Goal: Information Seeking & Learning: Learn about a topic

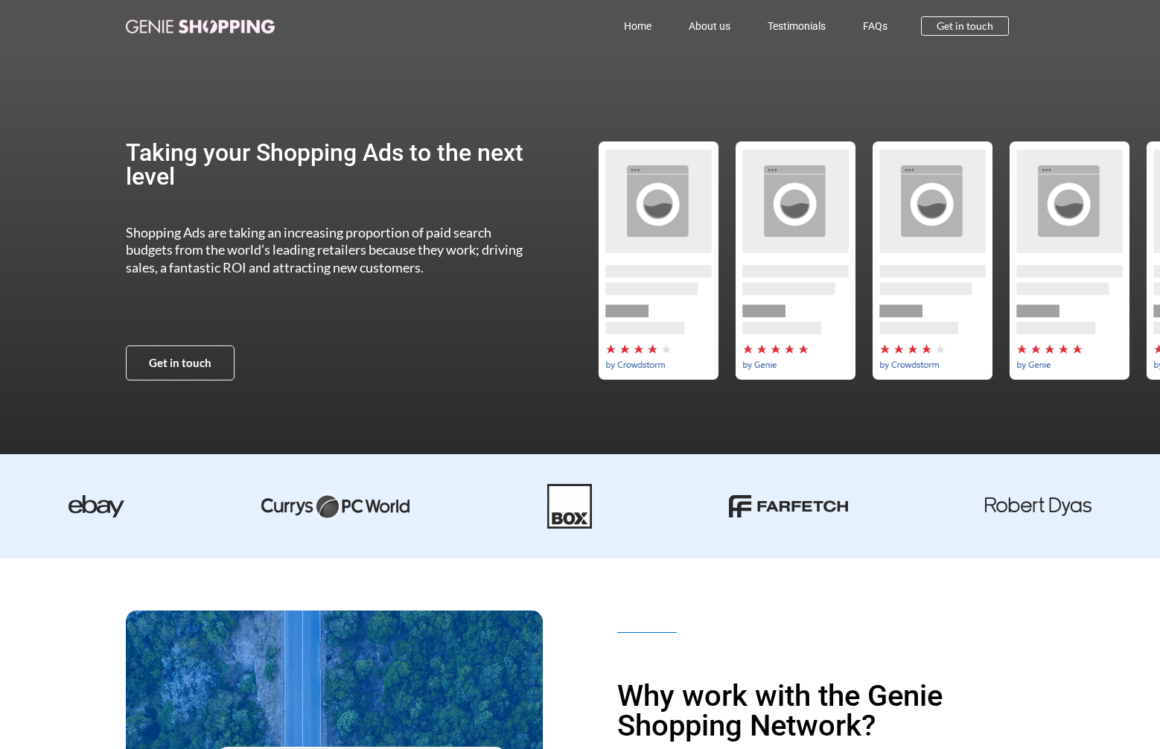
click at [171, 23] on img at bounding box center [200, 26] width 149 height 14
click at [695, 25] on link "About us" at bounding box center [709, 26] width 79 height 34
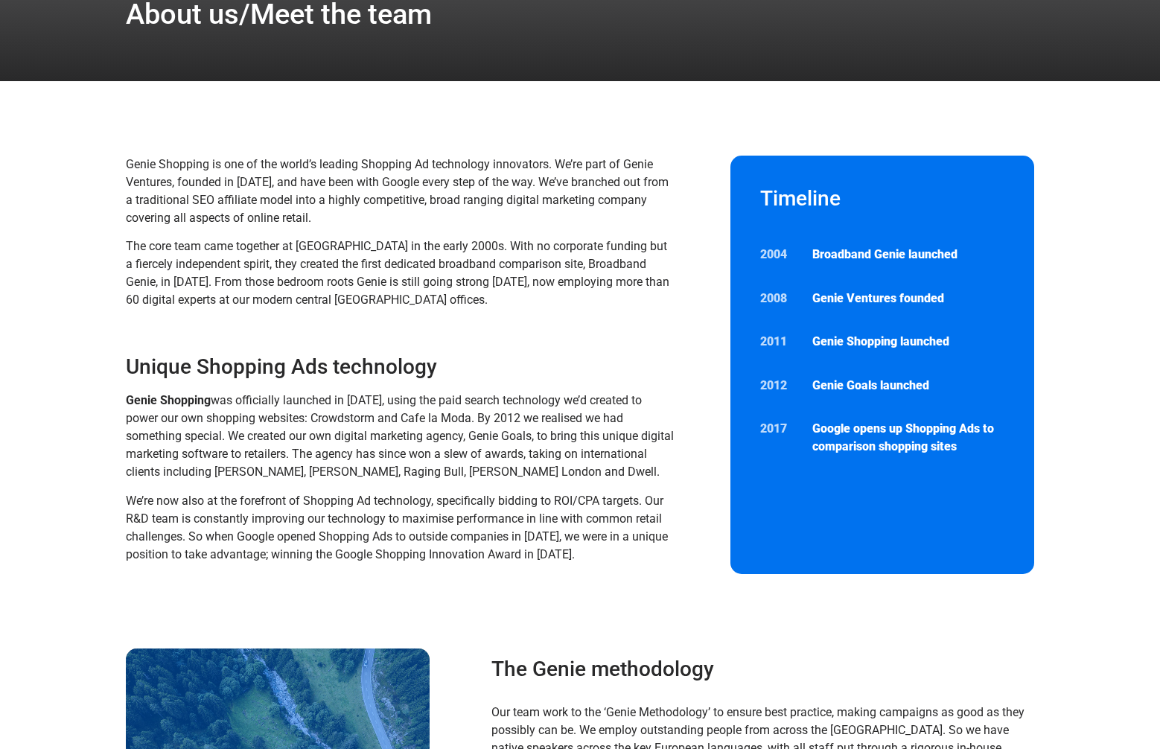
scroll to position [183, 0]
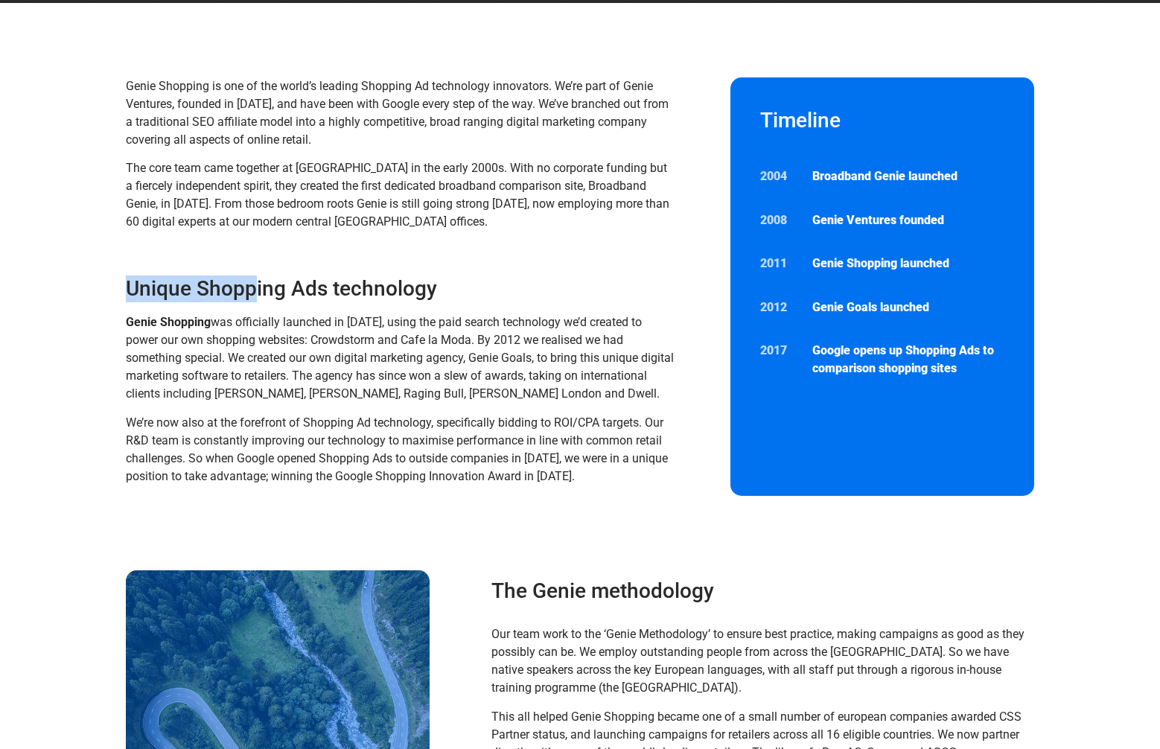
drag, startPoint x: 124, startPoint y: 286, endPoint x: 255, endPoint y: 287, distance: 131.8
click at [255, 287] on section "Genie Shopping is one of the world’s leading Shopping Ad technology innovators.…" at bounding box center [580, 286] width 1160 height 567
click at [270, 287] on h3 "Unique Shopping Ads technology" at bounding box center [401, 289] width 550 height 27
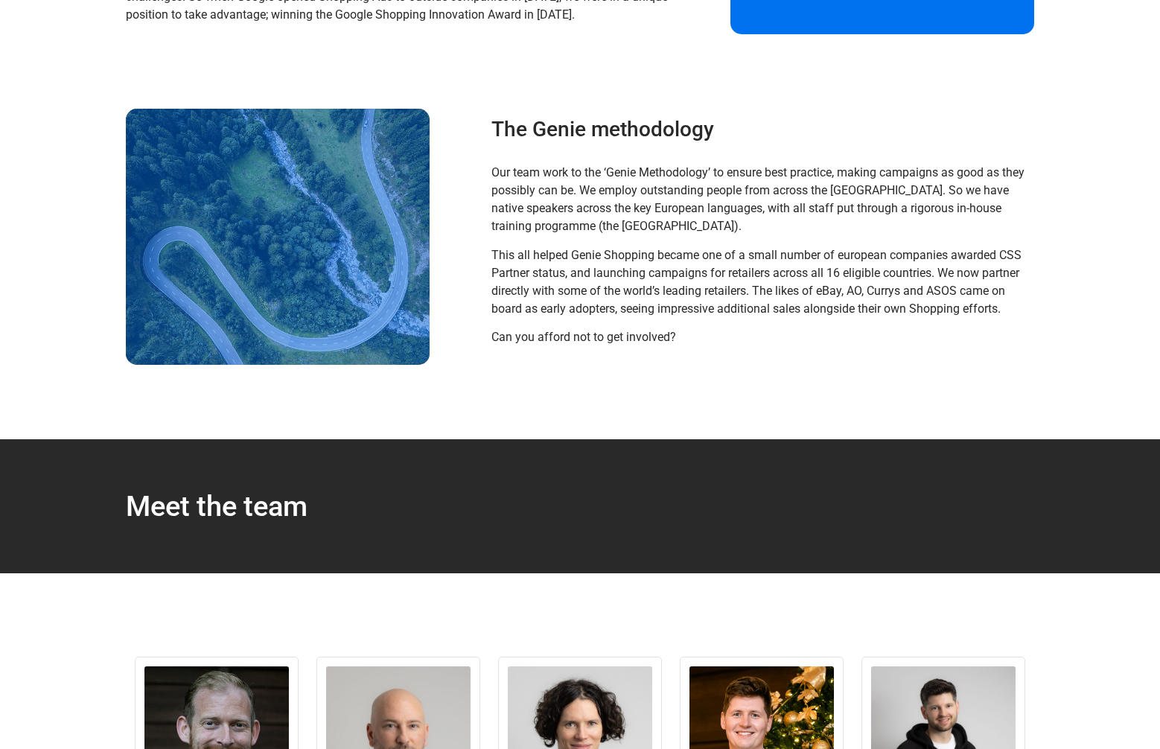
scroll to position [649, 0]
